Goal: Information Seeking & Learning: Learn about a topic

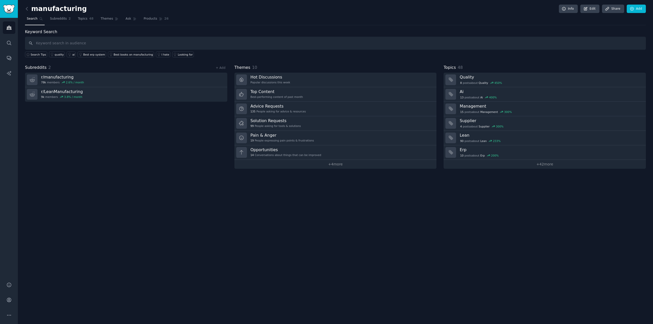
click at [70, 39] on input "text" at bounding box center [335, 43] width 621 height 13
click at [308, 48] on input "text" at bounding box center [335, 43] width 621 height 13
paste input "new employees don't follow procedures manufacturing"
type input "new employees don't follow procedures manufacturing"
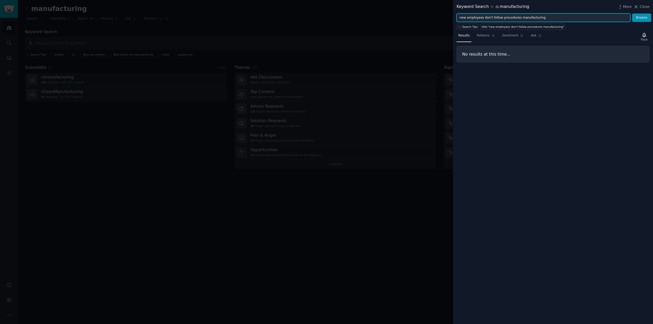
click at [494, 18] on input "new employees don't follow procedures manufacturing" at bounding box center [543, 18] width 174 height 9
drag, startPoint x: 539, startPoint y: 18, endPoint x: 481, endPoint y: 19, distance: 57.9
click at [481, 19] on input "new employees don't follow procedures manufacturing" at bounding box center [543, 18] width 174 height 9
click at [632, 14] on button "Browse" at bounding box center [641, 18] width 19 height 9
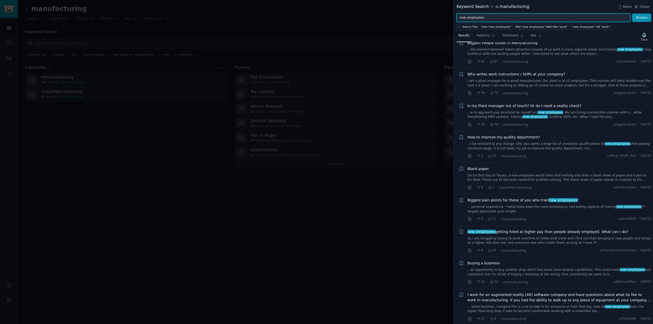
scroll to position [15, 0]
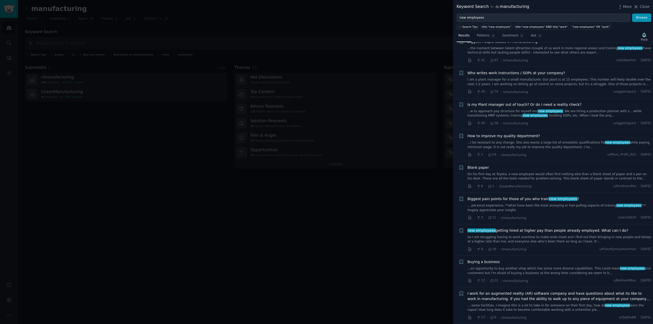
click at [486, 202] on div "Biggest pain points for those of you who train new employees ? ... personal exp…" at bounding box center [559, 204] width 184 height 16
click at [509, 199] on span "Biggest pain points for those of you who train new employees ?" at bounding box center [523, 198] width 112 height 5
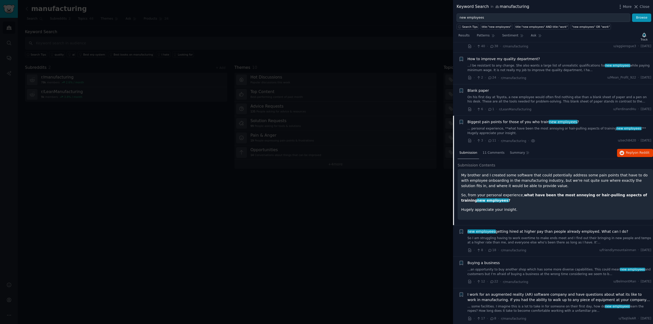
scroll to position [93, 0]
drag, startPoint x: 497, startPoint y: 175, endPoint x: 518, endPoint y: 175, distance: 20.9
click at [518, 175] on p "My brother and I created some software that could potentially address some pain…" at bounding box center [555, 180] width 188 height 16
click at [539, 188] on div "My brother and I created some software that could potentially address some pain…" at bounding box center [555, 192] width 188 height 40
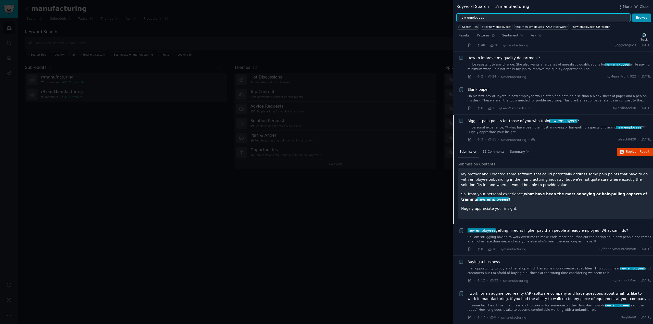
click at [482, 18] on input "new employees" at bounding box center [543, 18] width 174 height 9
click at [468, 14] on input "new employees" at bounding box center [543, 18] width 174 height 9
click at [468, 18] on input "new employees" at bounding box center [543, 18] width 174 height 9
click at [466, 19] on input "new meployees" at bounding box center [543, 18] width 174 height 9
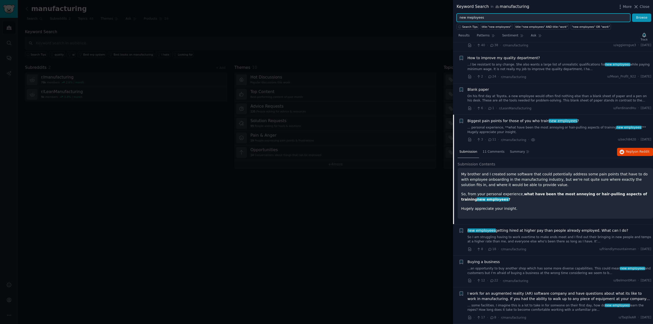
click at [466, 20] on input "new meployees" at bounding box center [543, 18] width 174 height 9
paste input "work instruction"
type input "work instructions"
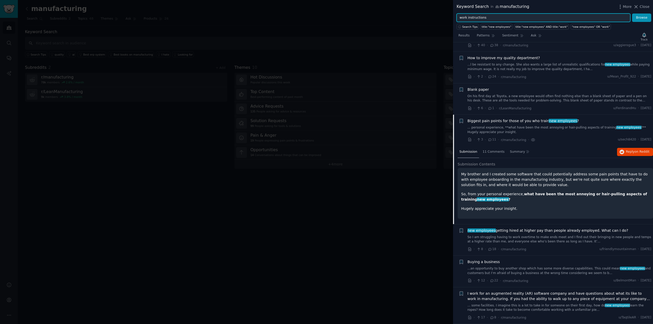
click at [632, 14] on button "Browse" at bounding box center [641, 18] width 19 height 9
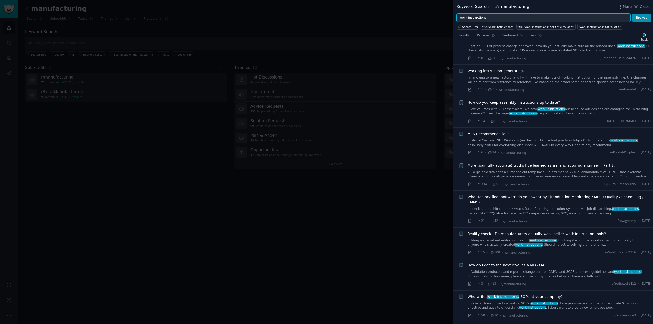
scroll to position [0, 0]
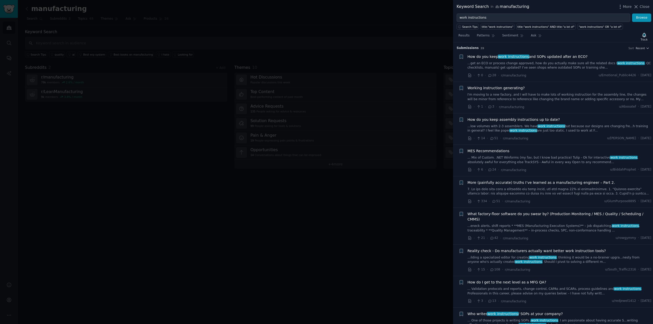
click at [333, 218] on div at bounding box center [326, 162] width 653 height 324
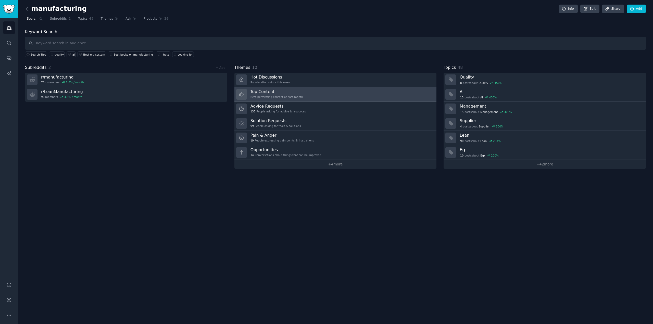
click at [291, 93] on h3 "Top Content" at bounding box center [276, 91] width 53 height 5
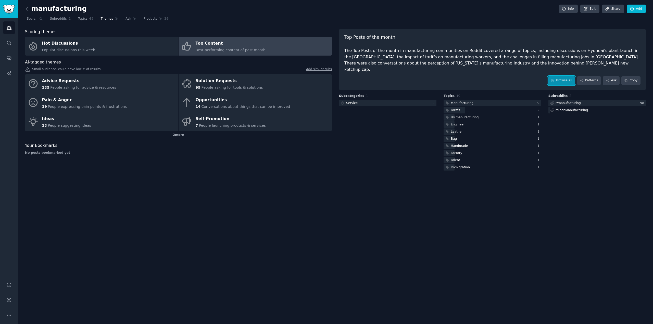
click at [564, 76] on link "Browse all" at bounding box center [561, 80] width 27 height 9
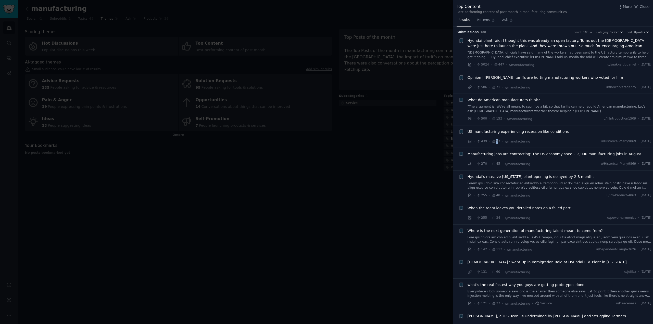
click at [495, 142] on span "93" at bounding box center [496, 141] width 8 height 5
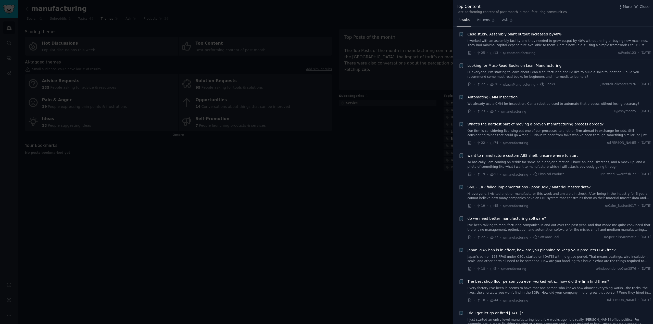
scroll to position [740, 0]
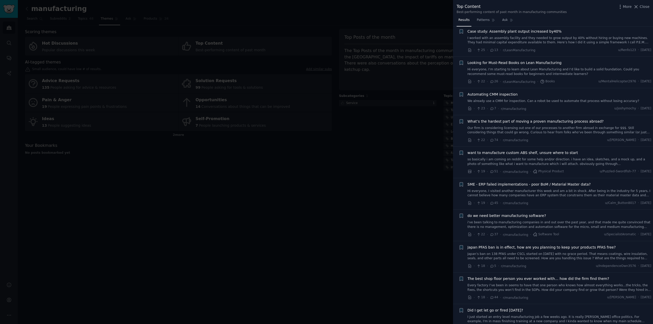
click at [516, 216] on span "do we need better manufacturing software?" at bounding box center [506, 215] width 79 height 5
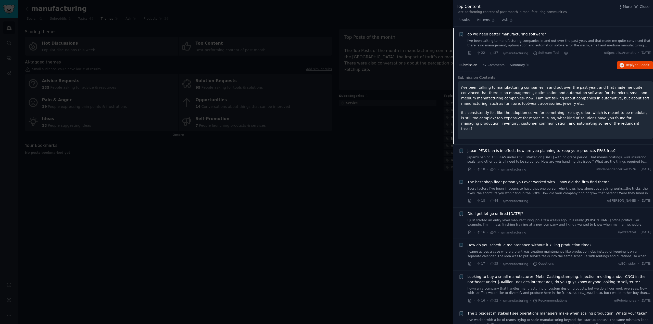
scroll to position [923, 0]
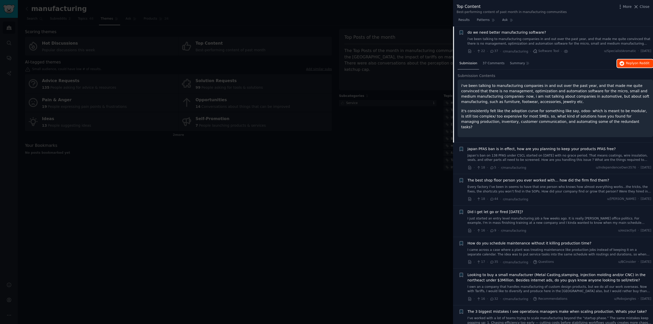
click at [628, 65] on span "Reply on Reddit" at bounding box center [637, 63] width 23 height 5
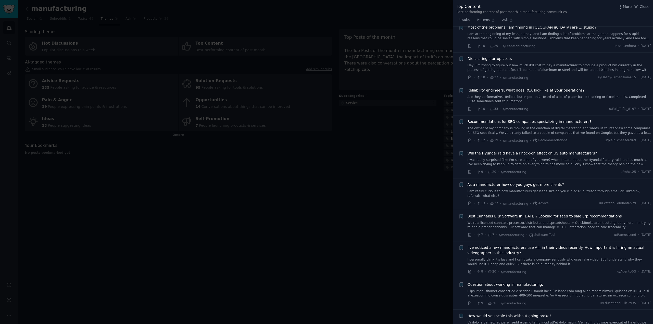
scroll to position [1484, 0]
drag, startPoint x: 349, startPoint y: 195, endPoint x: 345, endPoint y: 196, distance: 4.7
click at [349, 195] on div at bounding box center [326, 162] width 653 height 324
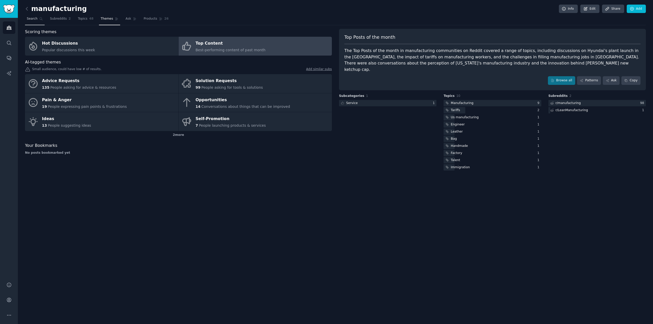
click at [32, 20] on span "Search" at bounding box center [32, 19] width 11 height 5
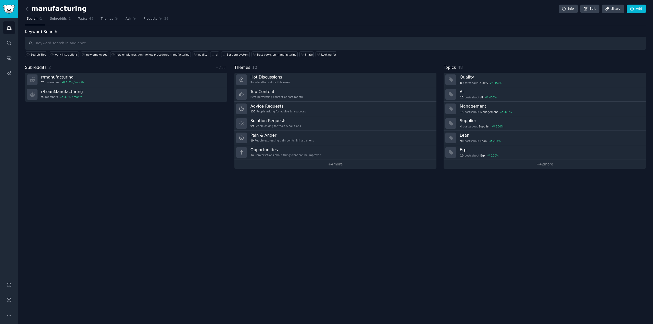
click at [346, 44] on input "text" at bounding box center [335, 43] width 621 height 13
type input "language barrier factory workers training"
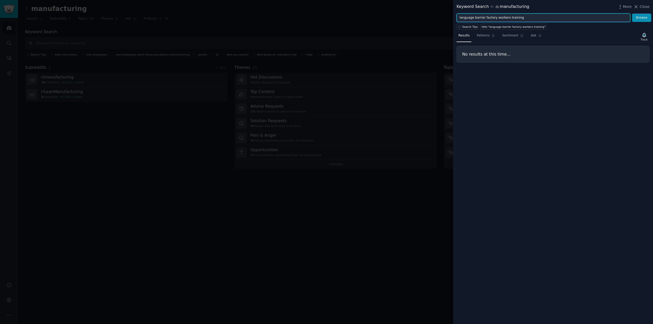
drag, startPoint x: 510, startPoint y: 20, endPoint x: 481, endPoint y: 22, distance: 28.6
click at [481, 22] on div "Keyword Search in manufacturing More Close language barrier factory workers tra…" at bounding box center [553, 162] width 200 height 324
click at [632, 14] on button "Browse" at bounding box center [641, 18] width 19 height 9
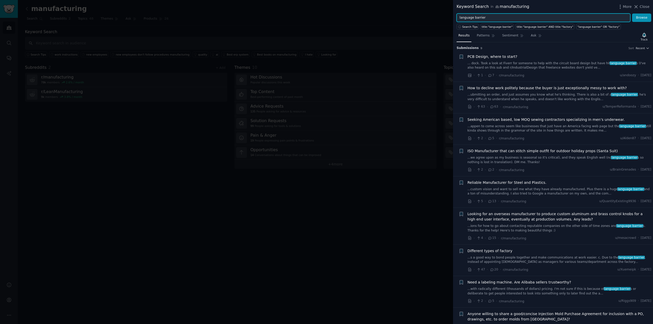
click at [487, 18] on input "language barrier" at bounding box center [543, 18] width 174 height 9
click at [489, 18] on input "language barrier" at bounding box center [543, 18] width 174 height 9
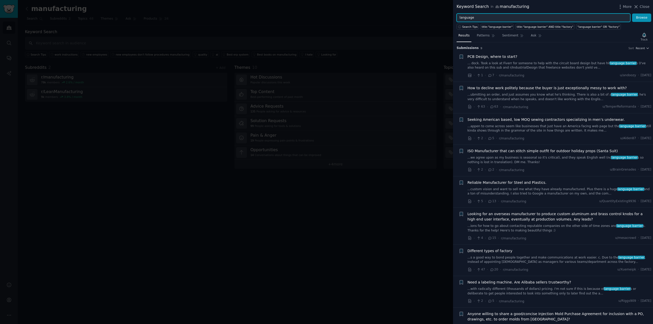
click at [632, 14] on button "Browse" at bounding box center [641, 18] width 19 height 9
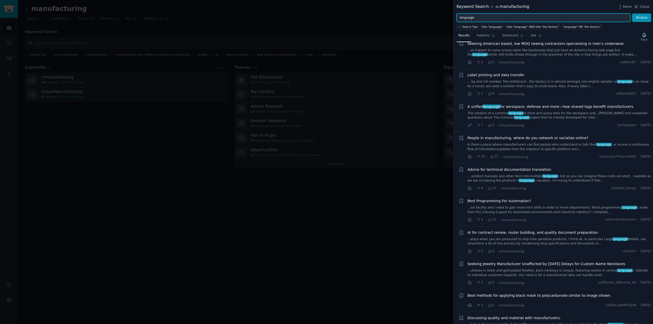
scroll to position [153, 0]
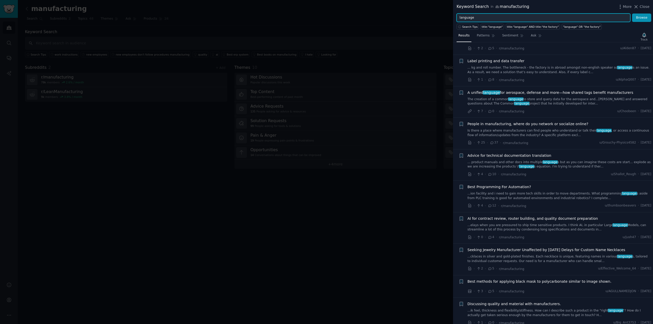
click at [478, 18] on input "language" at bounding box center [543, 18] width 174 height 9
type input "r"
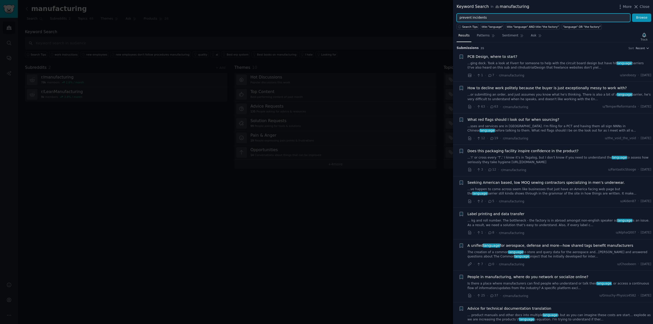
click at [632, 14] on button "Browse" at bounding box center [641, 18] width 19 height 9
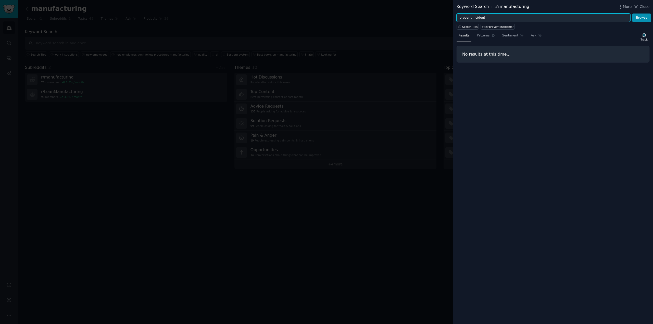
click at [632, 14] on button "Browse" at bounding box center [641, 18] width 19 height 9
drag, startPoint x: 470, startPoint y: 17, endPoint x: 438, endPoint y: 22, distance: 31.8
click at [438, 22] on div "Keyword Search in manufacturing More Close prevent incident Browse Search Tips …" at bounding box center [326, 162] width 653 height 324
click at [632, 14] on button "Browse" at bounding box center [641, 18] width 19 height 9
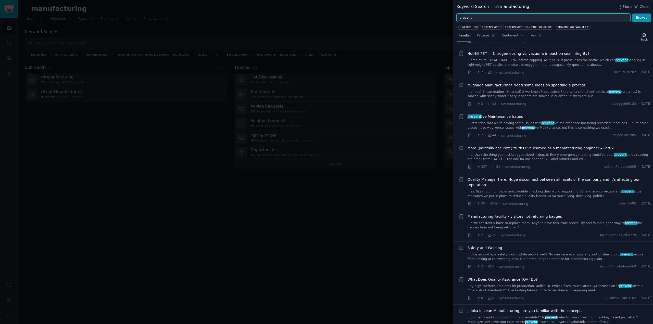
scroll to position [204, 0]
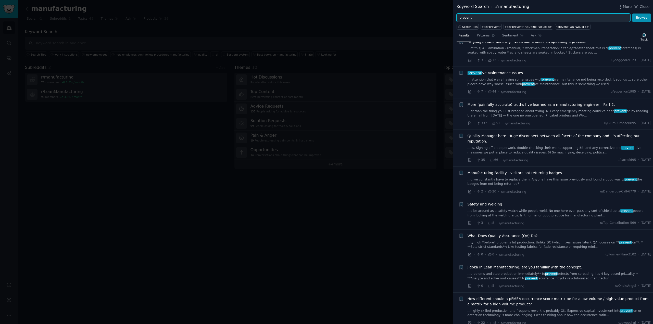
click at [485, 18] on input "prevent" at bounding box center [543, 18] width 174 height 9
click at [484, 18] on input "prevent" at bounding box center [543, 18] width 174 height 9
paste input "standardized work"
type input "standardized work"
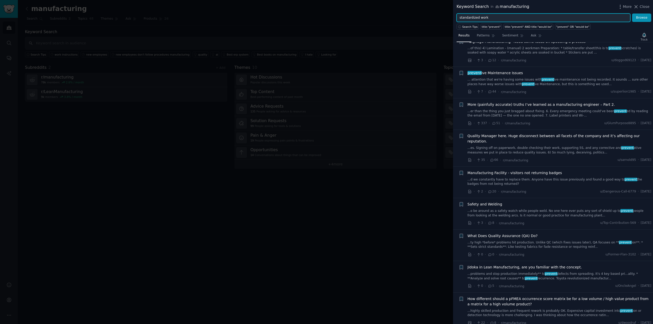
click at [632, 14] on button "Browse" at bounding box center [641, 18] width 19 height 9
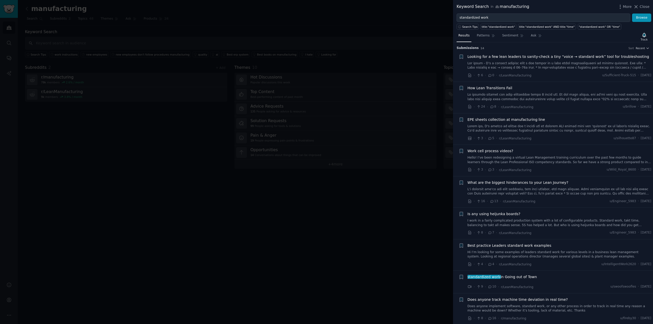
click at [555, 55] on span "Looking for a few lean leaders to sanity-check a tiny “voice → standard work” t…" at bounding box center [558, 56] width 182 height 5
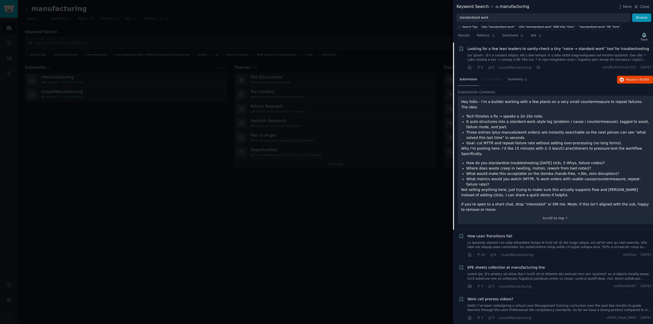
scroll to position [8, 0]
click at [636, 79] on span "on Reddit" at bounding box center [642, 80] width 15 height 4
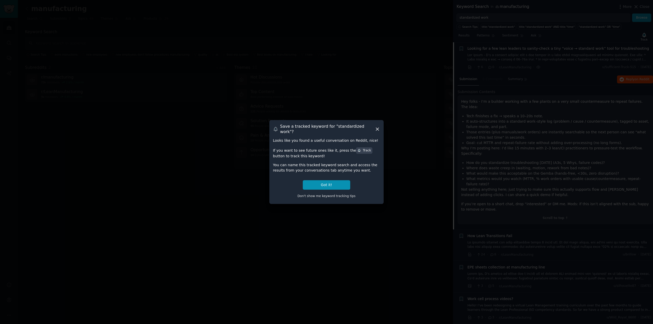
click at [379, 128] on icon at bounding box center [377, 128] width 5 height 5
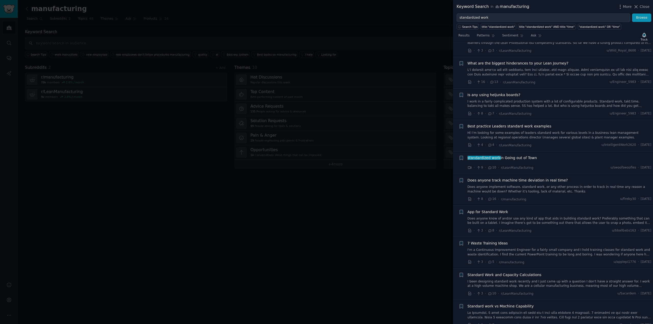
scroll to position [298, 0]
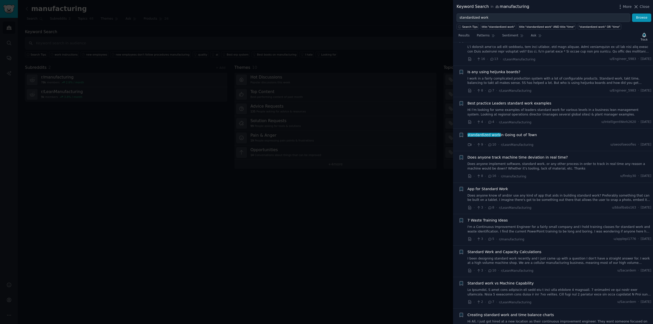
click at [558, 225] on link "I'm a Continuous Improvement Engineer for a fairly small company and I hold tra…" at bounding box center [559, 229] width 184 height 9
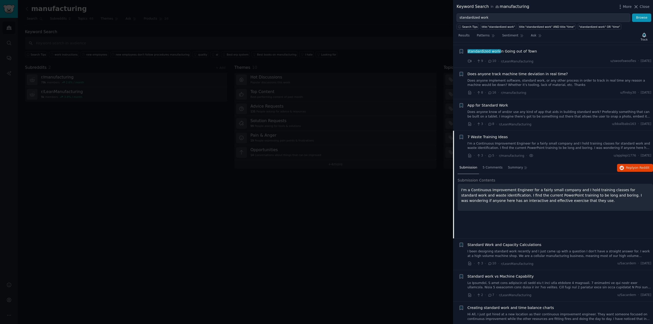
scroll to position [235, 0]
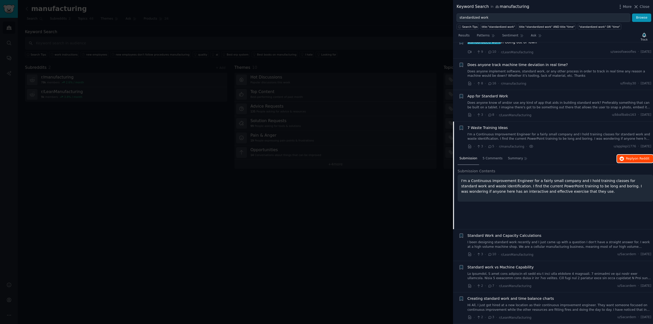
click at [627, 161] on button "Reply on Reddit" at bounding box center [635, 159] width 36 height 8
click at [396, 277] on div at bounding box center [326, 162] width 653 height 324
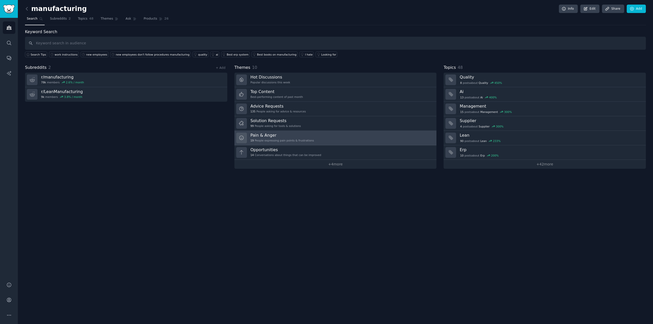
click at [264, 136] on h3 "Pain & Anger" at bounding box center [282, 135] width 64 height 5
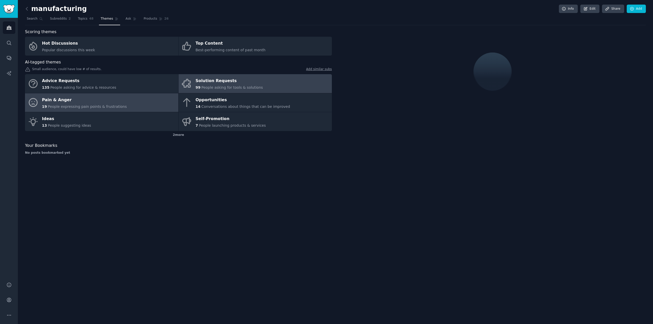
click at [207, 89] on span "People asking for tools & solutions" at bounding box center [231, 87] width 61 height 4
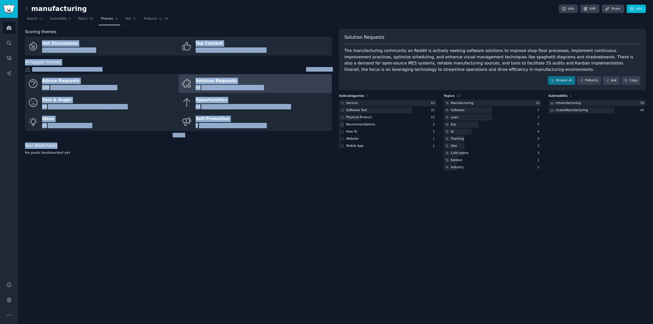
click at [136, 151] on div "manufacturing Info Edit Share Add Search Subreddits 2 Topics 48 Themes Ask Prod…" at bounding box center [335, 89] width 621 height 164
click at [200, 173] on div "manufacturing Info Edit Share Add Search Subreddits 2 Topics 48 Themes Ask Prod…" at bounding box center [335, 162] width 635 height 324
click at [244, 138] on div "2 more" at bounding box center [178, 135] width 307 height 8
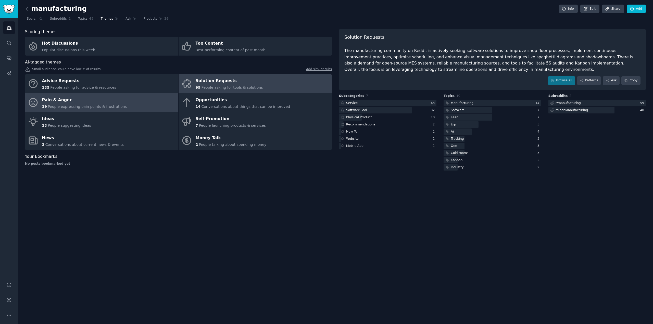
click at [97, 102] on div "Pain & Anger" at bounding box center [84, 100] width 85 height 8
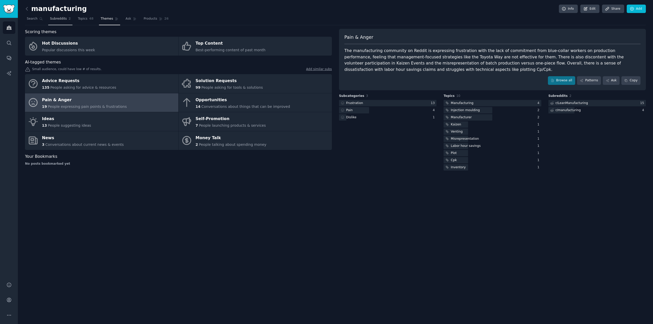
drag, startPoint x: 39, startPoint y: 20, endPoint x: 60, endPoint y: 22, distance: 21.3
click at [39, 20] on icon at bounding box center [41, 19] width 4 height 4
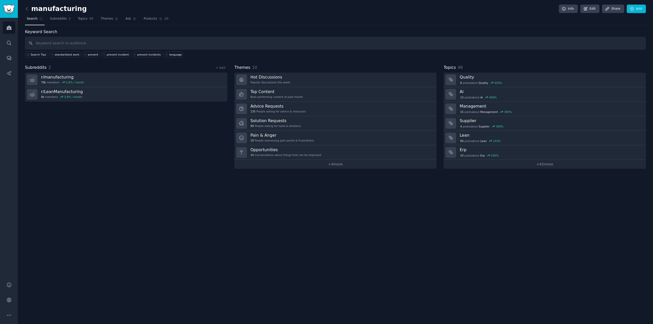
click at [124, 40] on input "text" at bounding box center [335, 43] width 621 height 13
type input "ROI on work instruction"
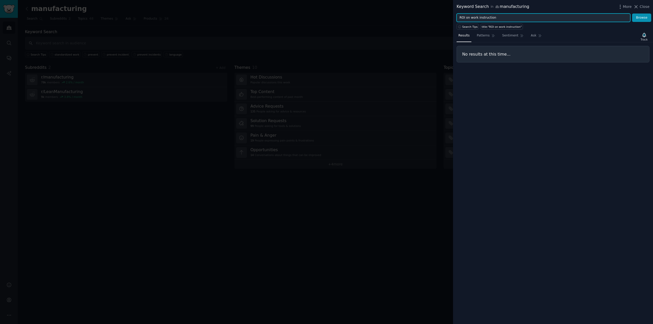
click at [491, 15] on input "ROI on work instruction" at bounding box center [543, 18] width 174 height 9
click at [500, 16] on input "ROI on work instruction" at bounding box center [543, 18] width 174 height 9
type input "ROI"
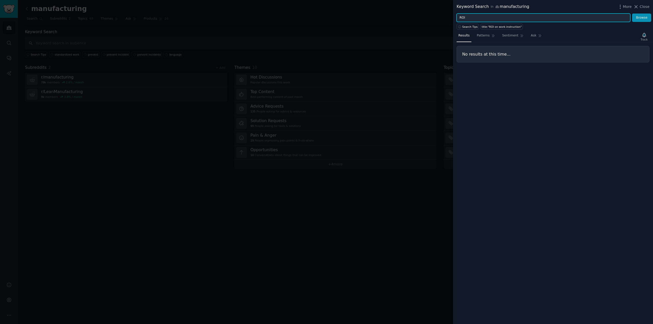
click at [632, 14] on button "Browse" at bounding box center [641, 18] width 19 height 9
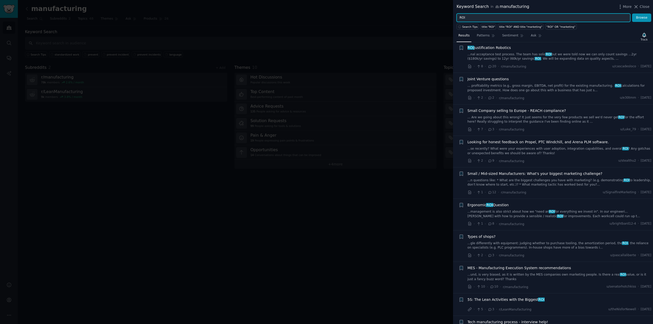
scroll to position [32, 0]
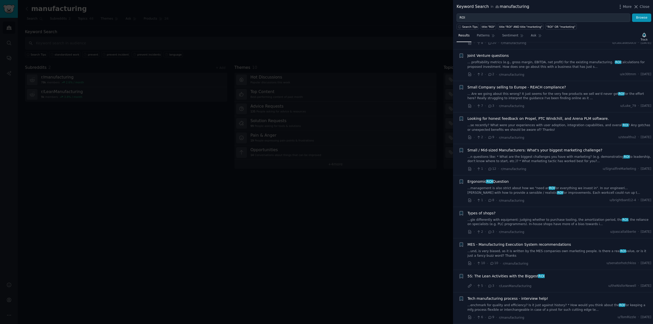
drag, startPoint x: 318, startPoint y: 218, endPoint x: 309, endPoint y: 215, distance: 8.9
click at [317, 218] on div at bounding box center [326, 162] width 653 height 324
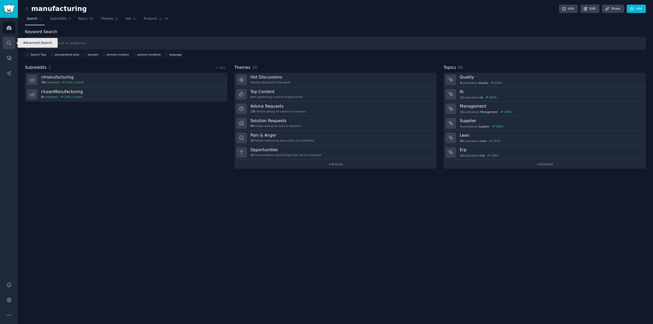
click at [8, 39] on link "Search" at bounding box center [9, 43] width 12 height 12
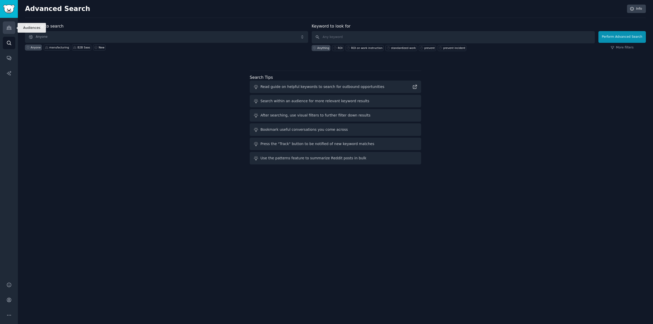
click at [13, 23] on link "Audiences" at bounding box center [9, 27] width 12 height 12
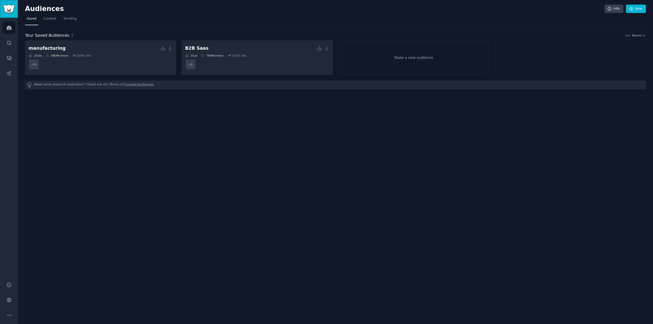
click at [8, 2] on link "Sidebar" at bounding box center [9, 9] width 18 height 18
click at [10, 298] on icon "Sidebar" at bounding box center [8, 299] width 5 height 5
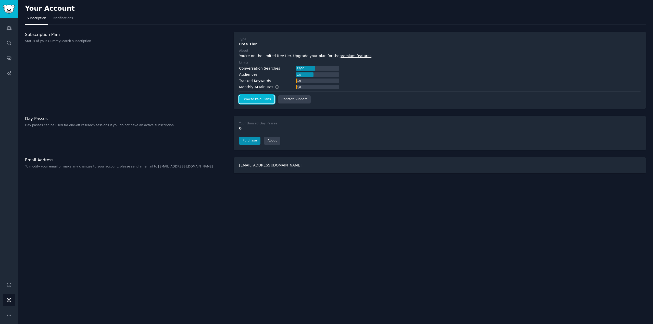
click at [249, 102] on link "Browse Paid Plans" at bounding box center [256, 99] width 35 height 8
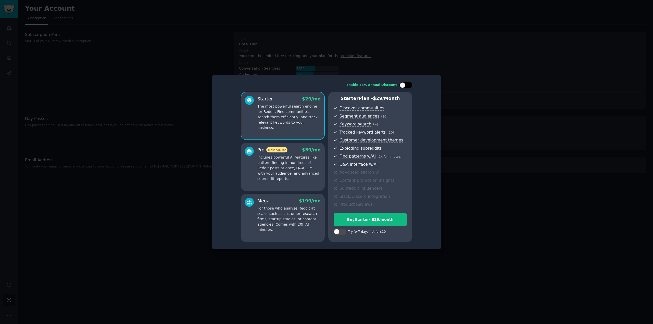
click at [407, 82] on div at bounding box center [405, 85] width 13 height 6
click at [408, 85] on div at bounding box center [409, 85] width 6 height 6
click at [408, 86] on div at bounding box center [408, 85] width 3 height 3
click at [407, 86] on div at bounding box center [409, 85] width 6 height 6
click at [407, 86] on div at bounding box center [405, 85] width 13 height 6
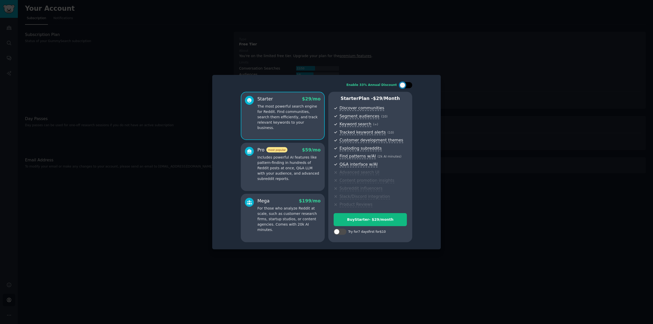
checkbox input "true"
